Goal: Task Accomplishment & Management: Manage account settings

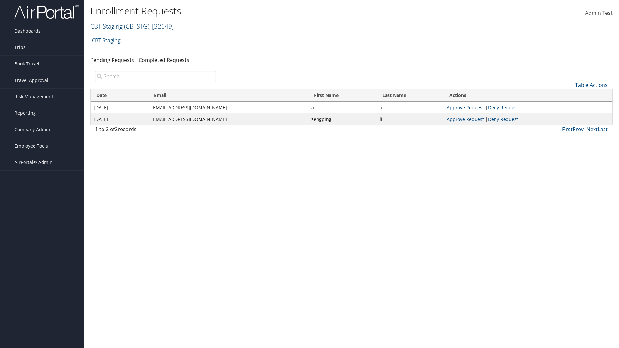
click at [106, 26] on link "CBT Staging ( CBTSTG ) , [ 32649 ]" at bounding box center [132, 26] width 84 height 9
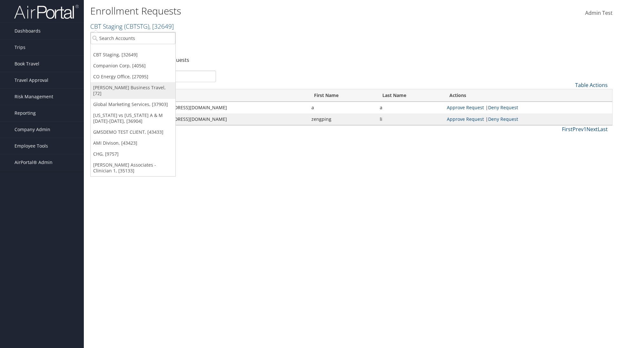
click at [133, 88] on link "[PERSON_NAME] Business Travel, [72]" at bounding box center [133, 90] width 85 height 17
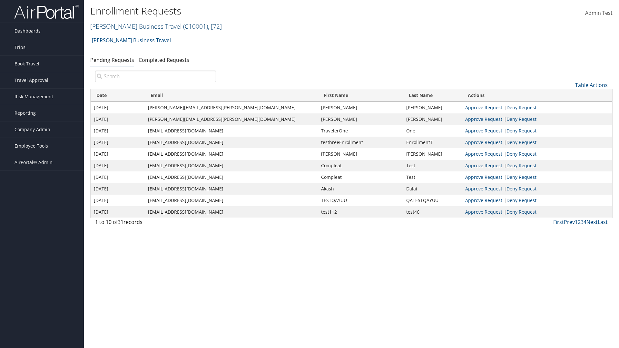
click at [133, 26] on link "[PERSON_NAME] Business Travel ( C10001 ) , [ 72 ]" at bounding box center [156, 26] width 132 height 9
click at [0, 0] on link "CBT Staging, [32649]" at bounding box center [0, 0] width 0 height 0
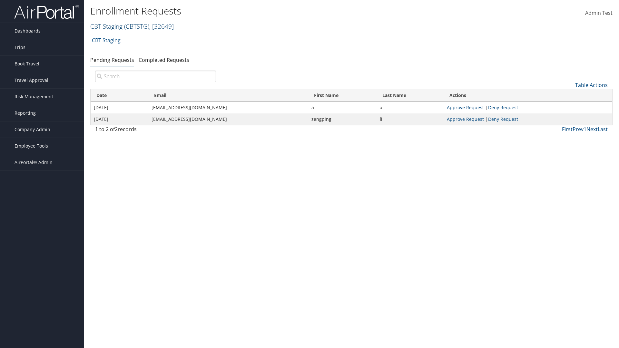
click at [106, 26] on link "CBT Staging ( CBTSTG ) , [ 32649 ]" at bounding box center [132, 26] width 84 height 9
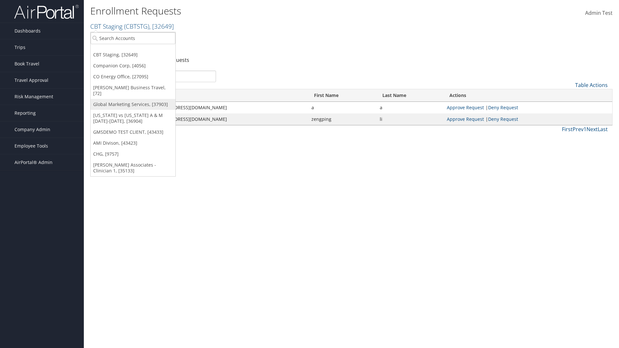
click at [133, 99] on link "Global Marketing Services, [37903]" at bounding box center [133, 104] width 85 height 11
